Goal: Task Accomplishment & Management: Use online tool/utility

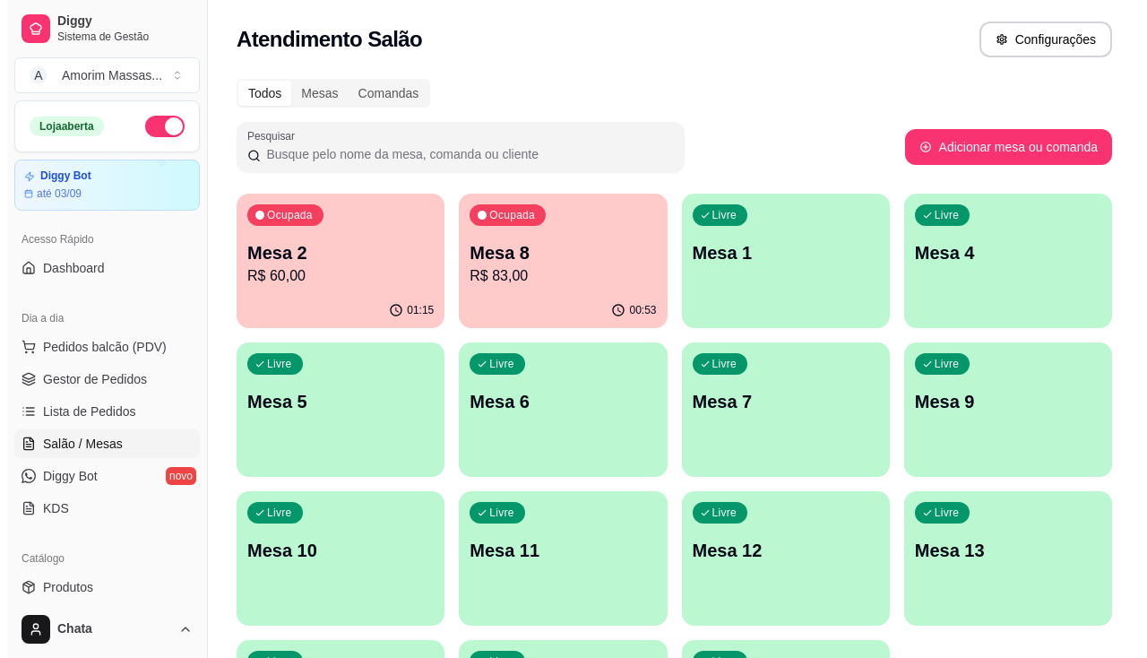
scroll to position [184, 0]
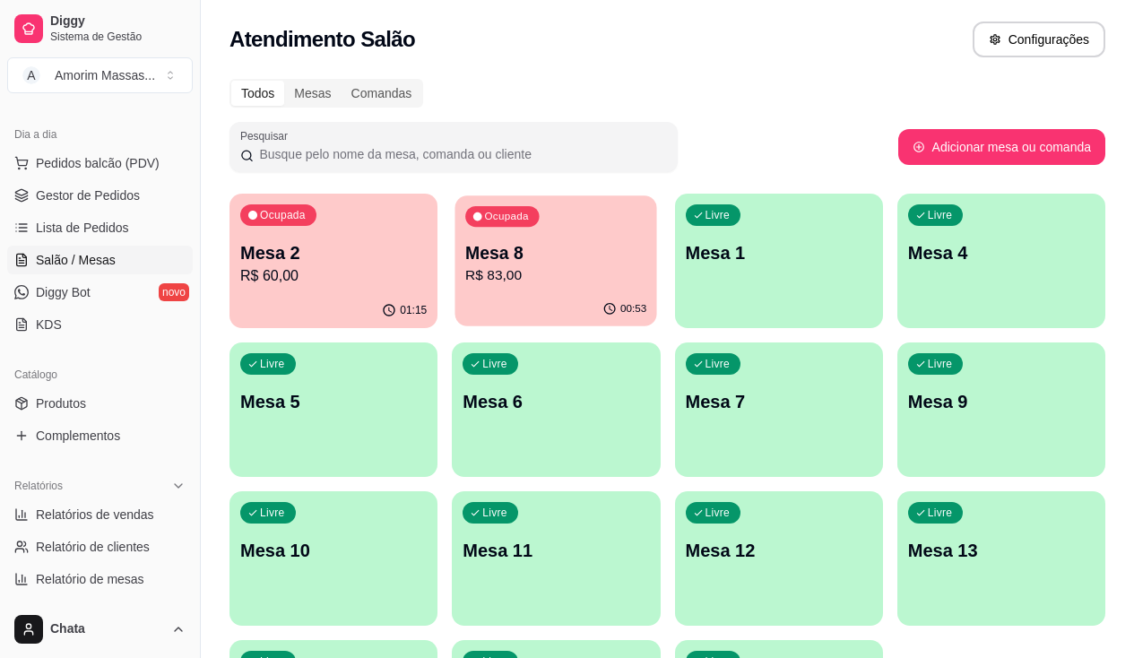
click at [504, 256] on p "Mesa 8" at bounding box center [555, 253] width 181 height 24
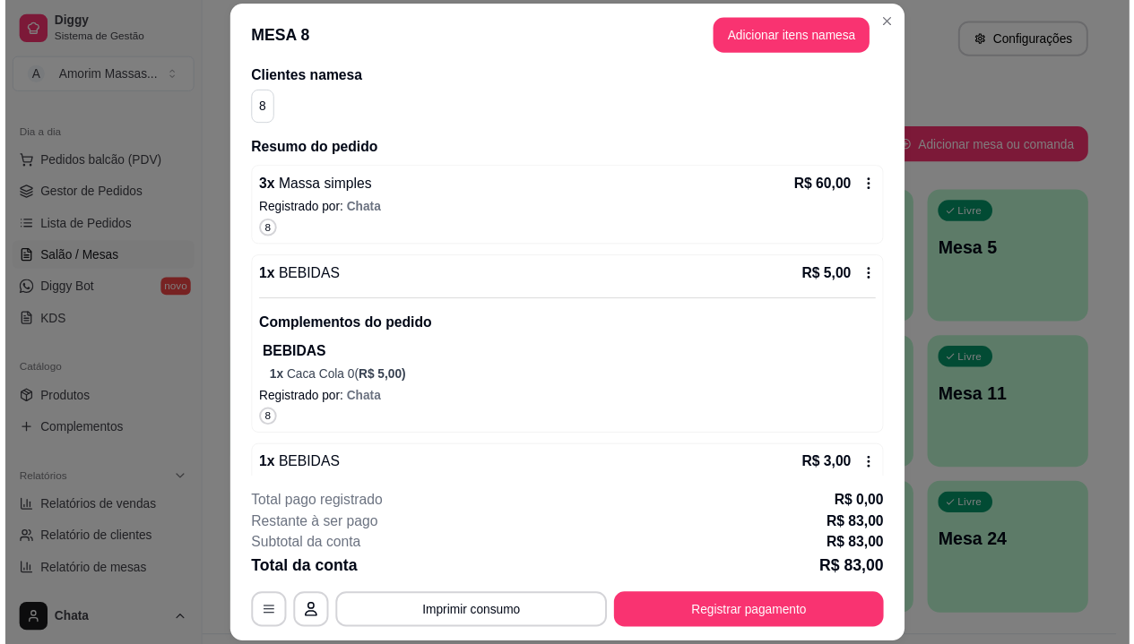
scroll to position [0, 0]
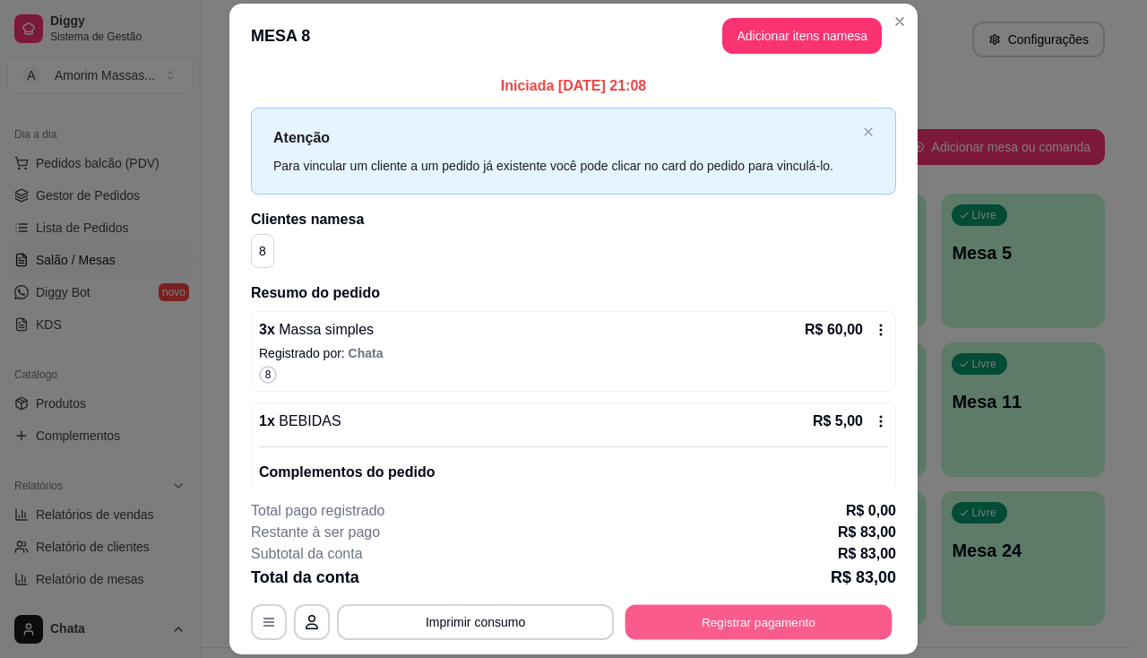
click at [772, 626] on button "Registrar pagamento" at bounding box center [759, 622] width 267 height 35
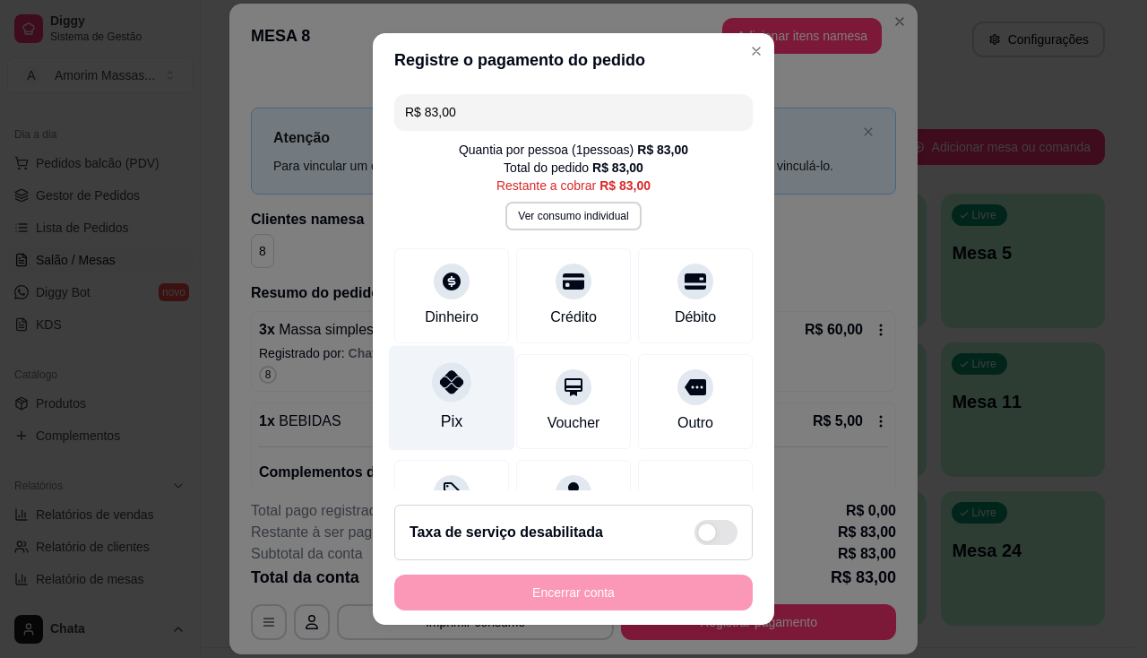
click at [432, 381] on div at bounding box center [451, 381] width 39 height 39
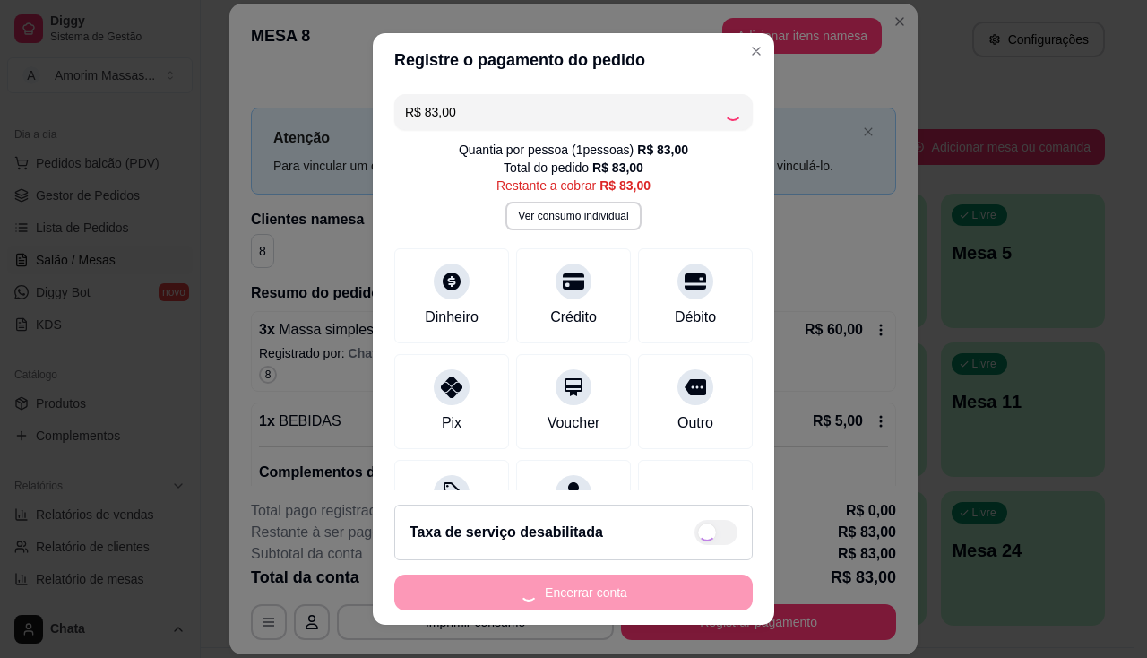
type input "R$ 0,00"
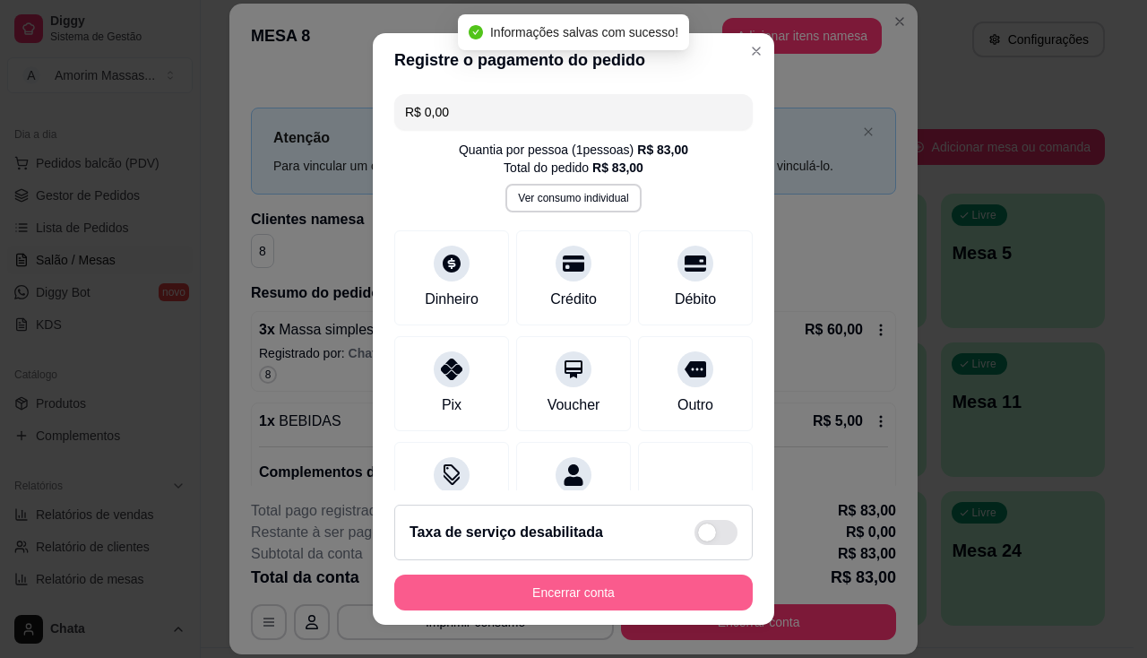
click at [494, 590] on button "Encerrar conta" at bounding box center [573, 593] width 359 height 36
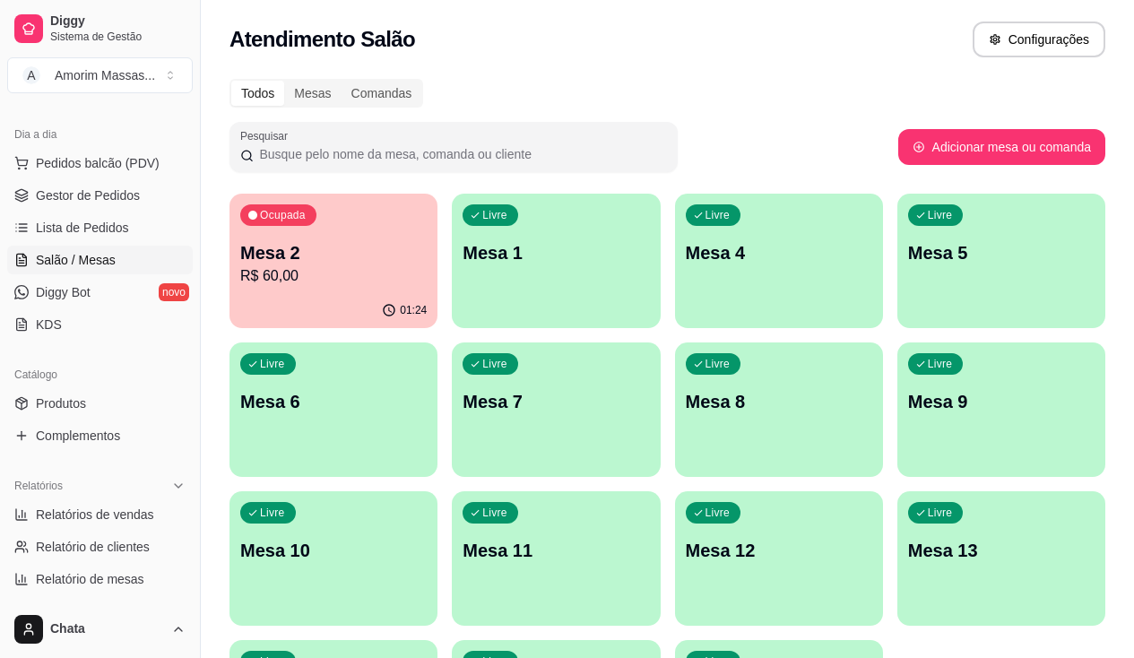
click at [315, 290] on div "Ocupada Mesa 2 R$ 60,00" at bounding box center [333, 243] width 208 height 99
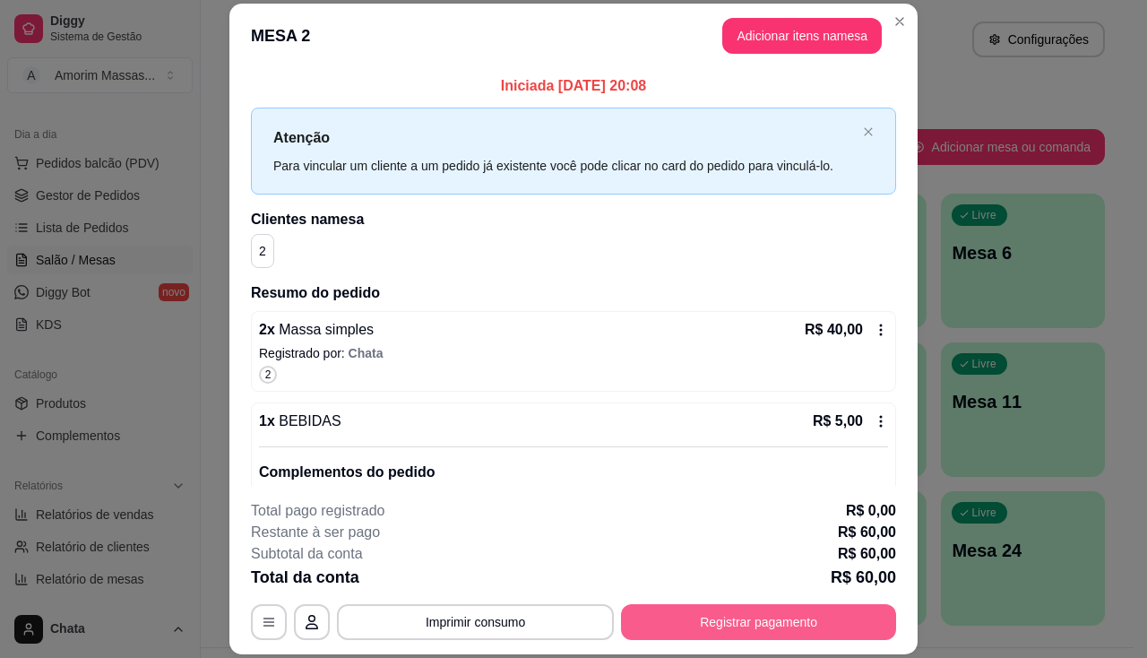
click at [773, 626] on button "Registrar pagamento" at bounding box center [758, 622] width 275 height 36
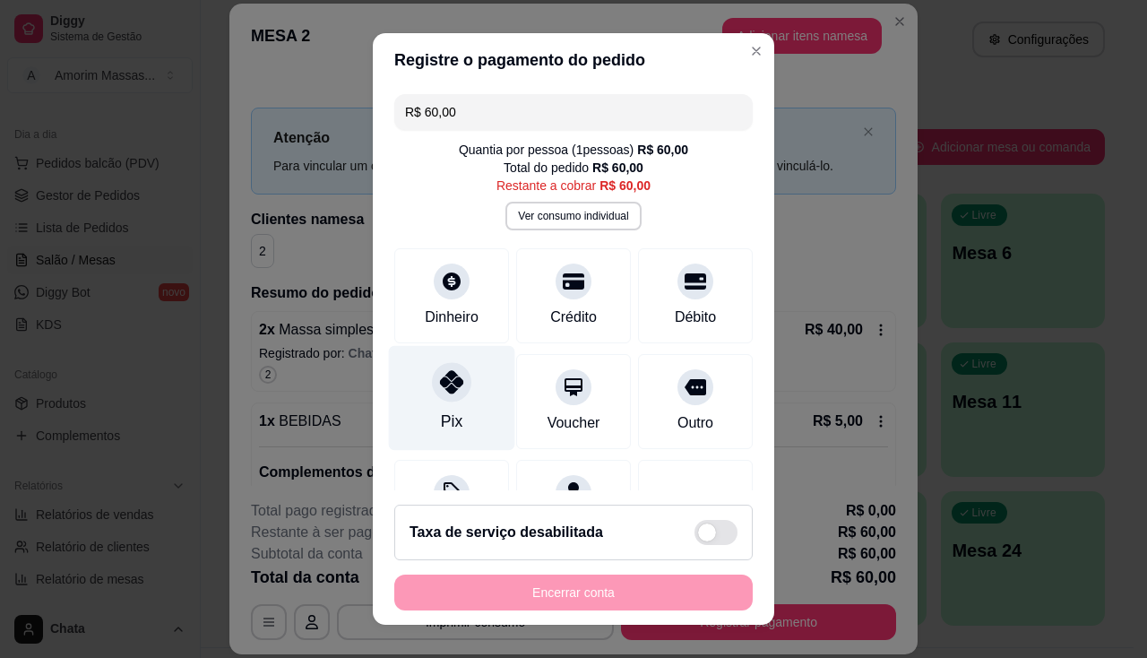
click at [445, 390] on icon at bounding box center [451, 381] width 23 height 23
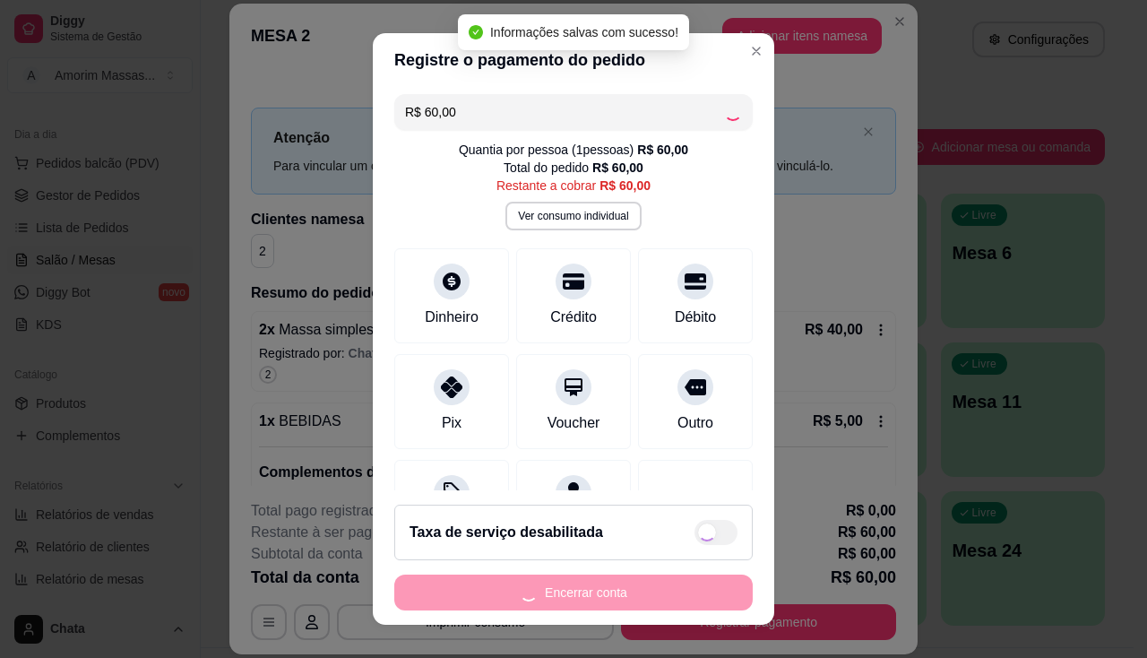
type input "R$ 0,00"
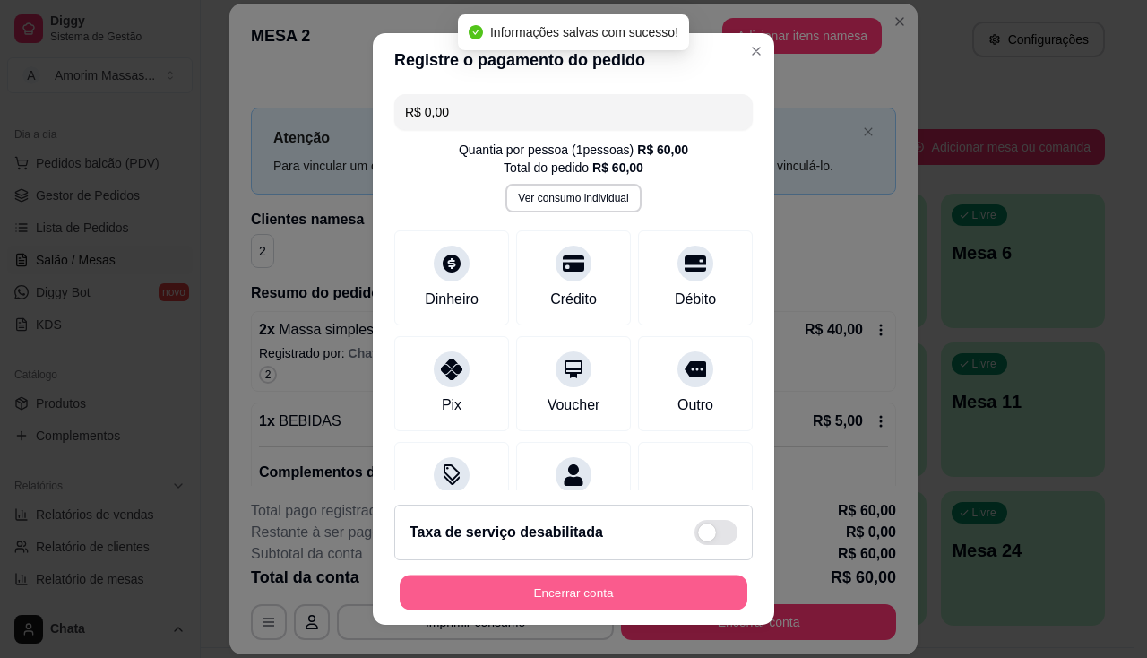
click at [502, 581] on button "Encerrar conta" at bounding box center [574, 592] width 348 height 35
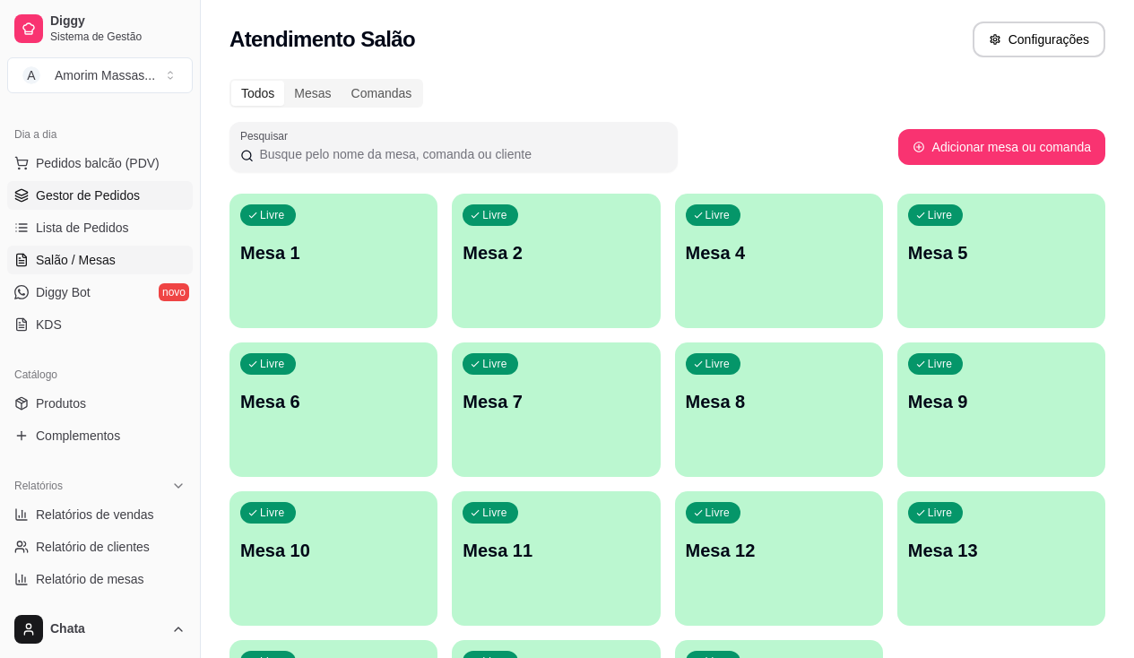
click at [80, 186] on link "Gestor de Pedidos" at bounding box center [100, 195] width 186 height 29
